Goal: Task Accomplishment & Management: Manage account settings

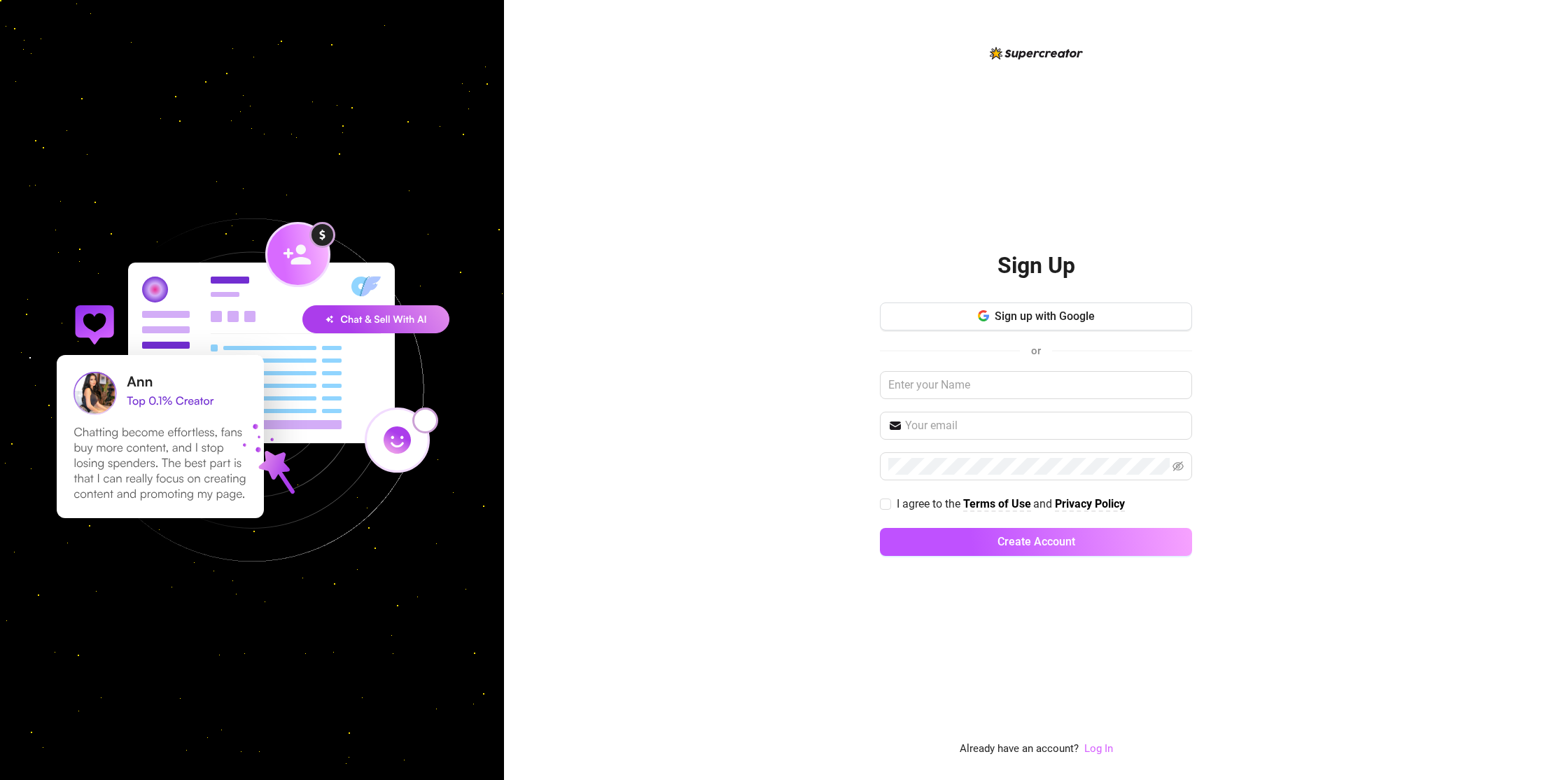
click at [1104, 747] on link "Log In" at bounding box center [1098, 749] width 28 height 13
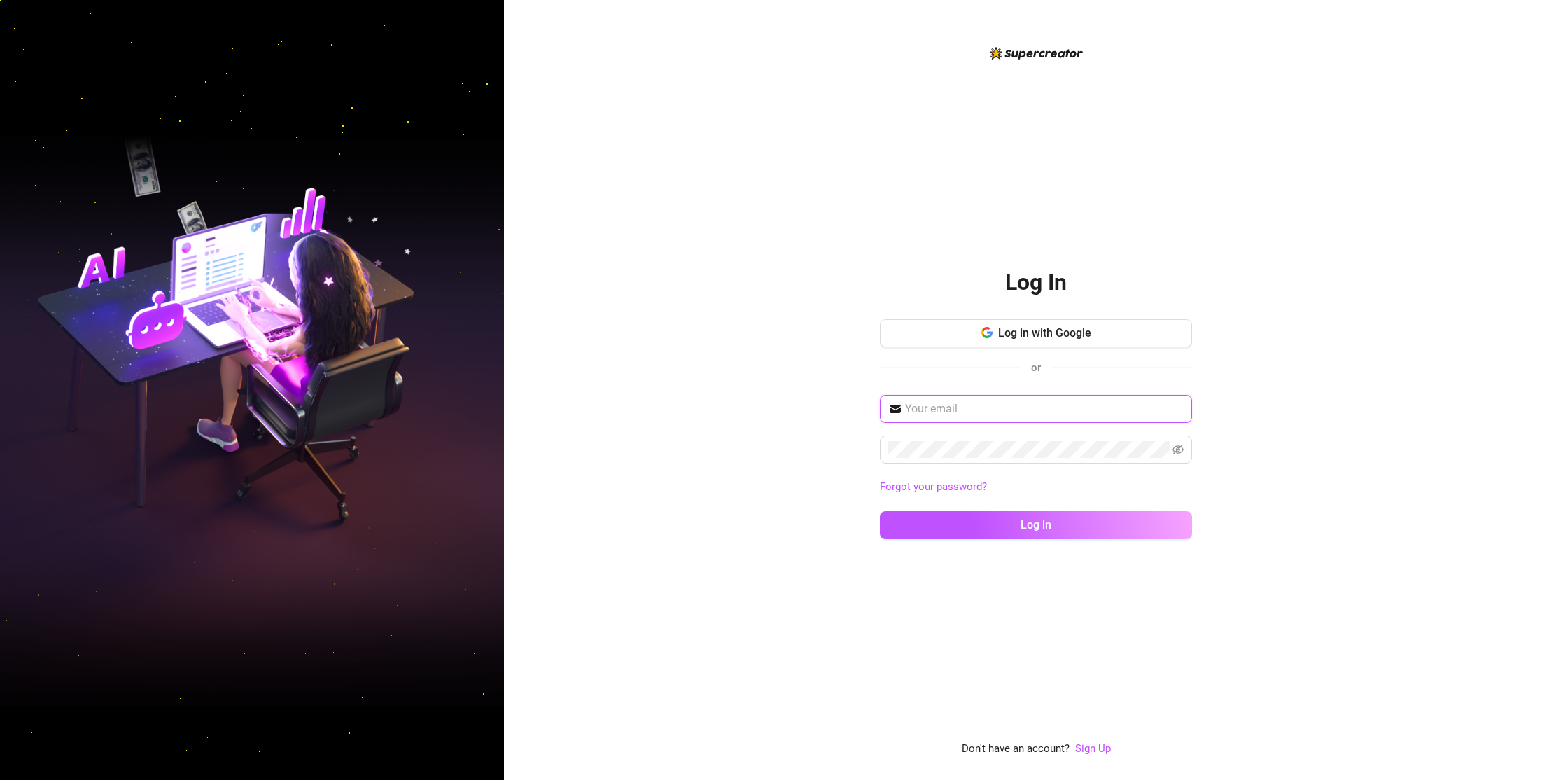
click at [964, 414] on input "text" at bounding box center [1044, 408] width 278 height 16
click at [0, 779] on nordpass-autofill-portal at bounding box center [0, 780] width 0 height 0
type input "[EMAIL_ADDRESS][DOMAIN_NAME]"
click at [1034, 528] on span "Log in" at bounding box center [1036, 525] width 31 height 14
